Goal: Use online tool/utility

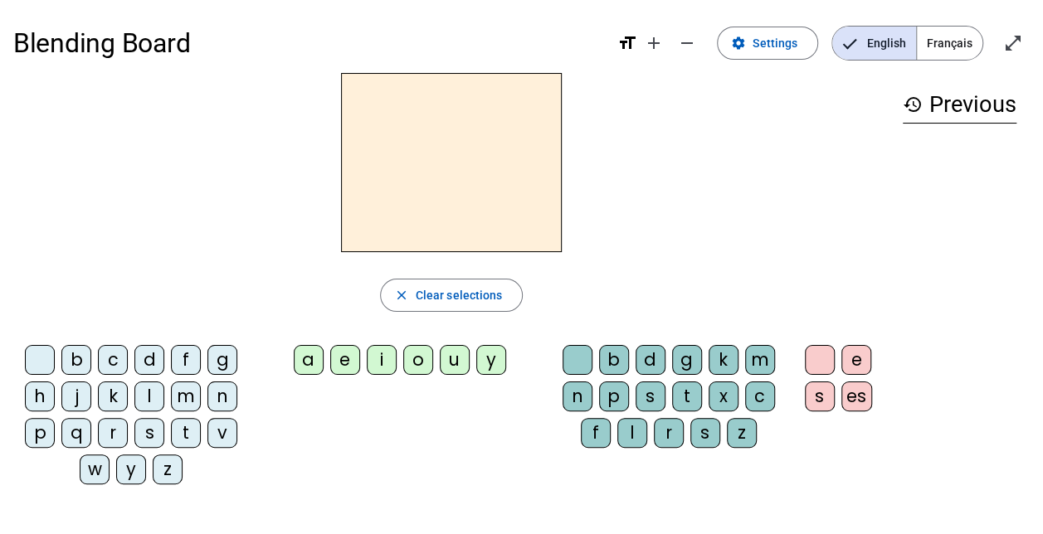
click at [754, 350] on div "m" at bounding box center [760, 360] width 30 height 30
click at [310, 354] on div "a" at bounding box center [309, 360] width 30 height 30
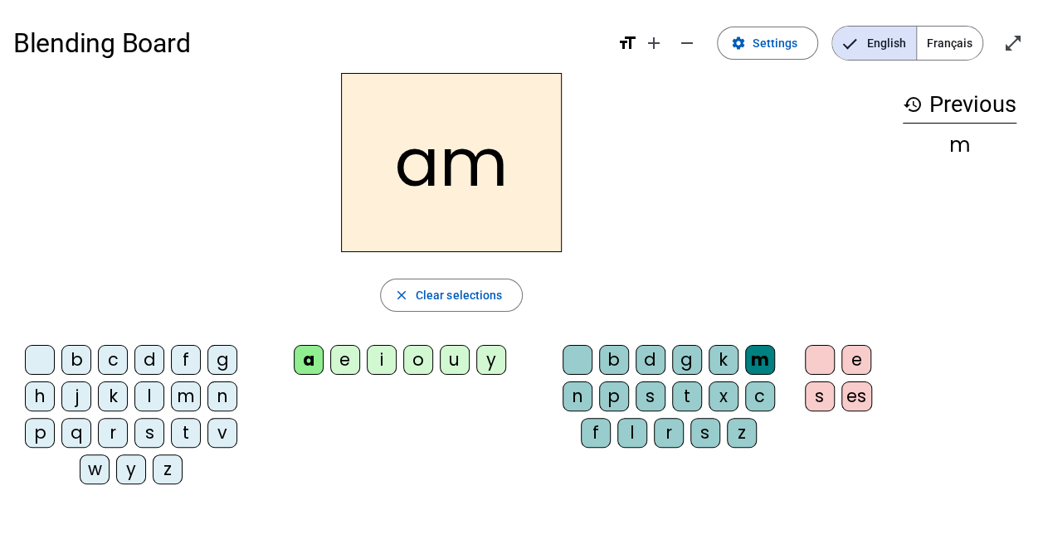
click at [771, 355] on div "m" at bounding box center [760, 360] width 30 height 30
click at [418, 290] on span "Clear selections" at bounding box center [459, 295] width 87 height 20
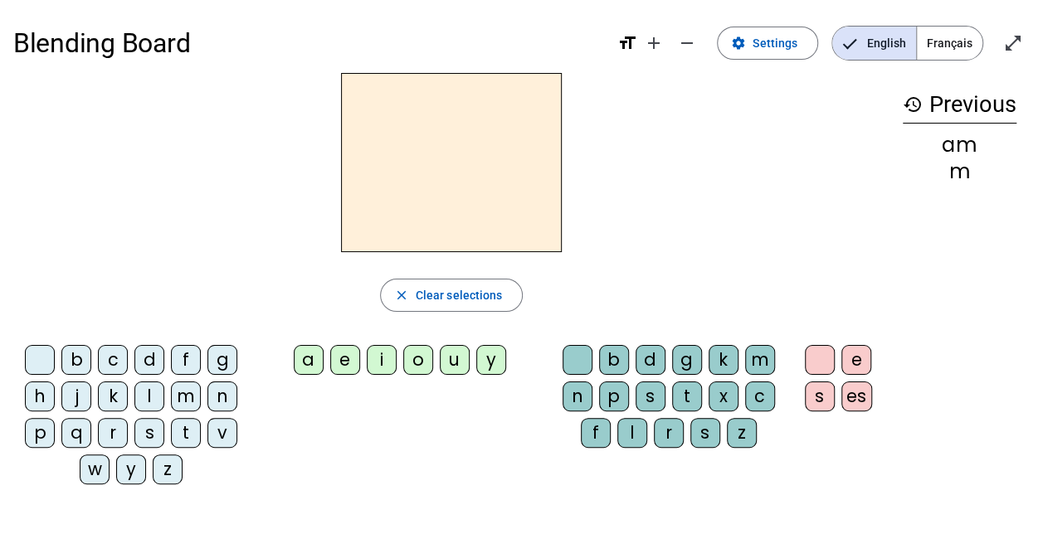
click at [189, 395] on div "m" at bounding box center [186, 397] width 30 height 30
click at [306, 363] on div "a" at bounding box center [309, 360] width 30 height 30
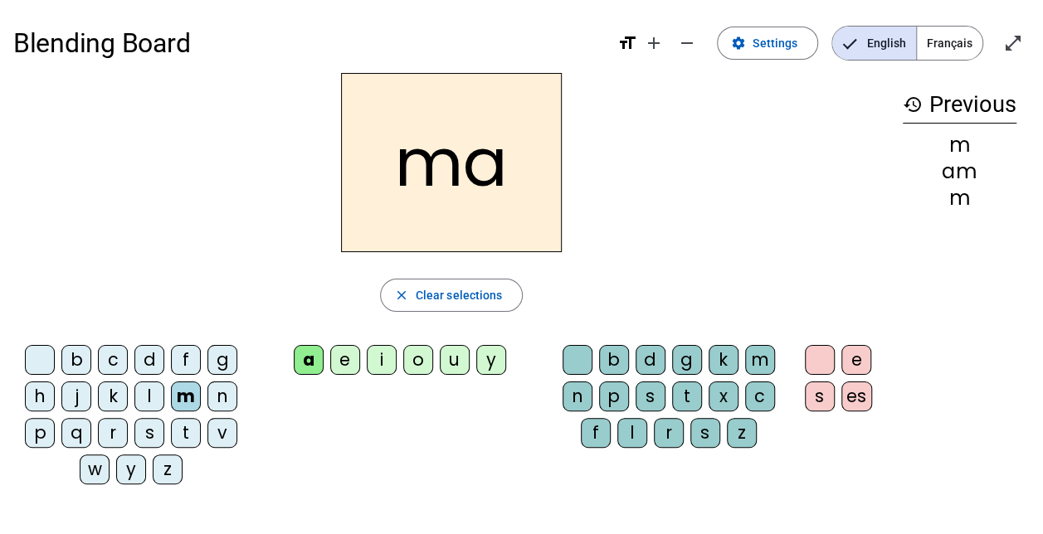
click at [631, 437] on div "l" at bounding box center [632, 433] width 30 height 30
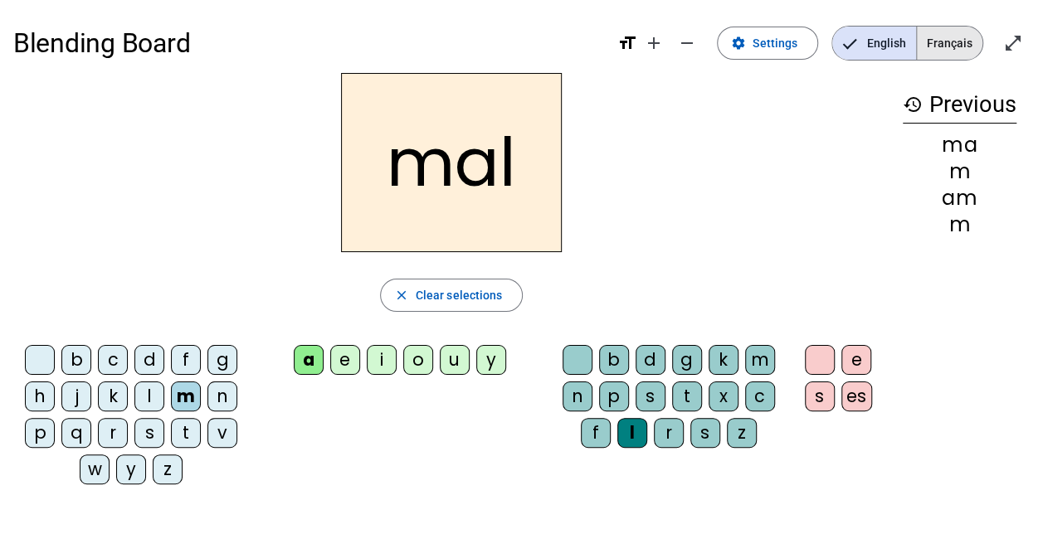
click at [938, 46] on span "Français" at bounding box center [950, 43] width 66 height 33
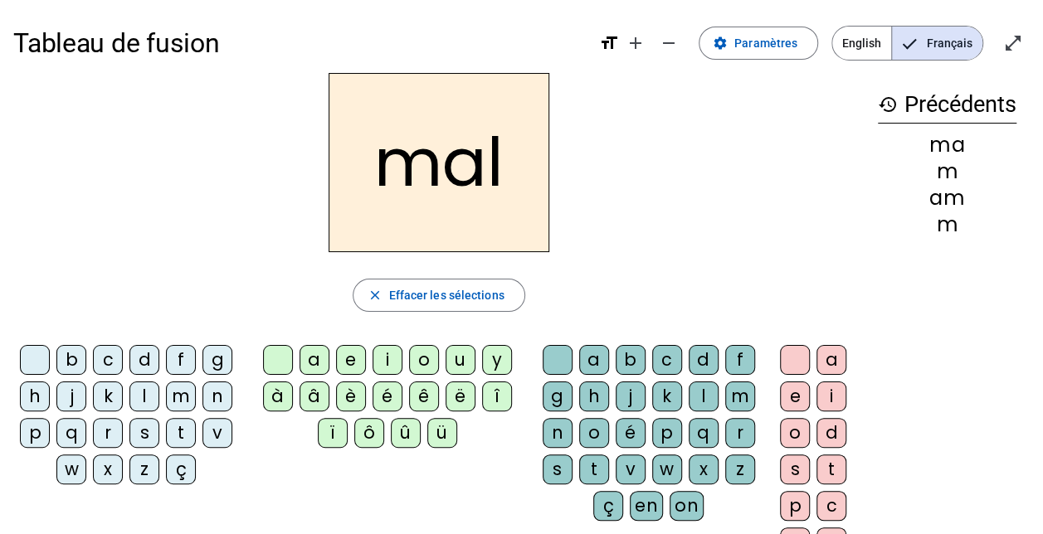
click at [388, 173] on h2 "mal" at bounding box center [439, 162] width 221 height 179
click at [641, 37] on mat-icon "add" at bounding box center [636, 43] width 20 height 20
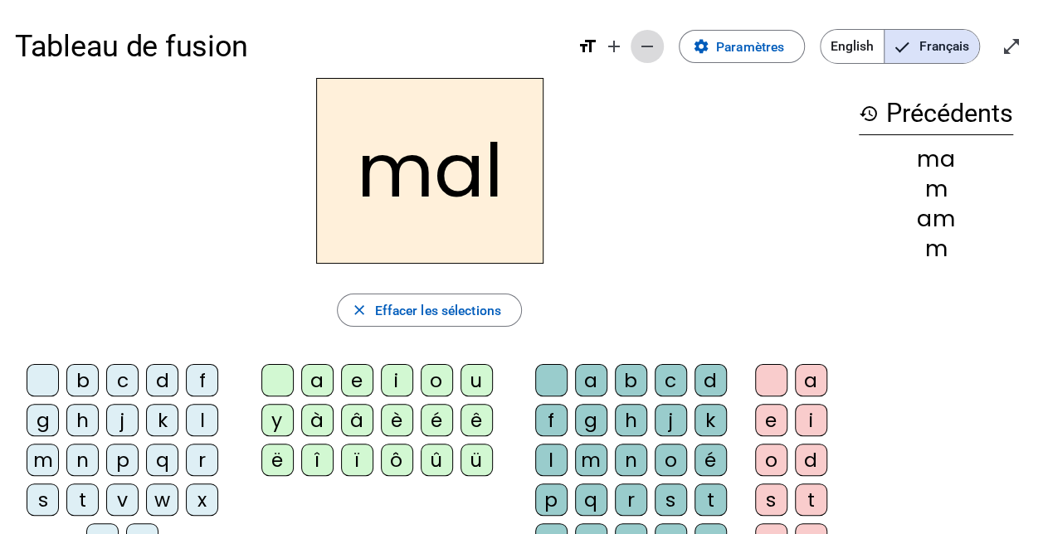
click at [649, 46] on mat-icon "remove" at bounding box center [647, 47] width 20 height 20
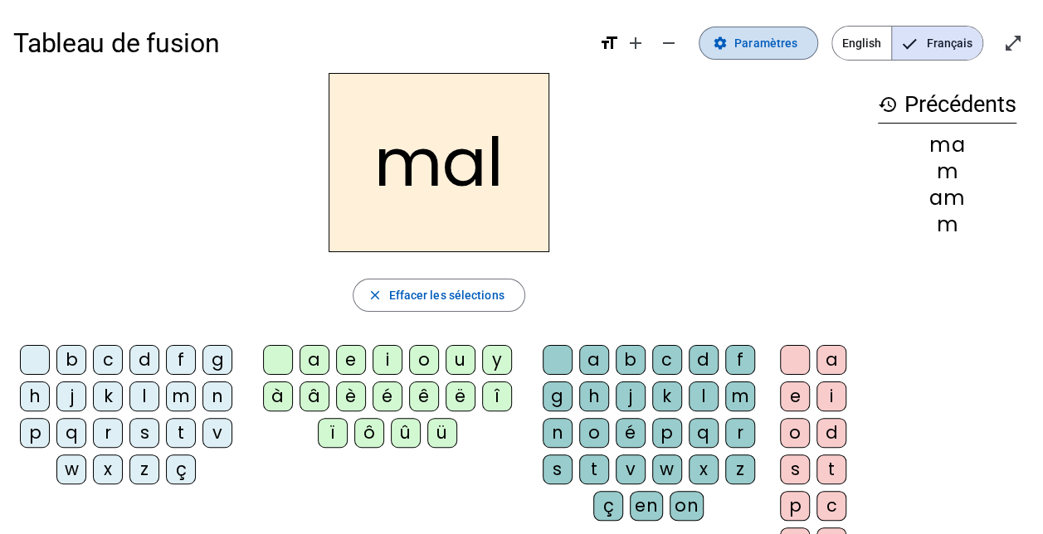
click at [745, 40] on span "Paramètres" at bounding box center [765, 43] width 63 height 20
